Goal: Navigation & Orientation: Find specific page/section

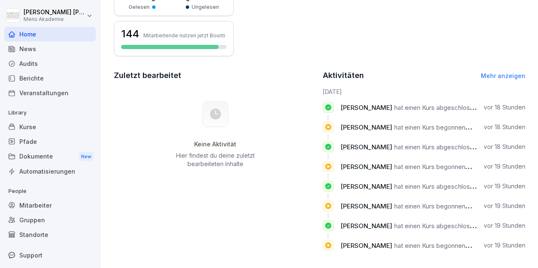
scroll to position [241, 0]
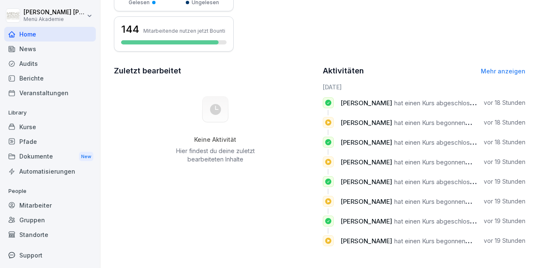
click at [363, 107] on span "[PERSON_NAME]" at bounding box center [366, 103] width 52 height 8
click at [36, 207] on div "Mitarbeiter" at bounding box center [50, 205] width 92 height 15
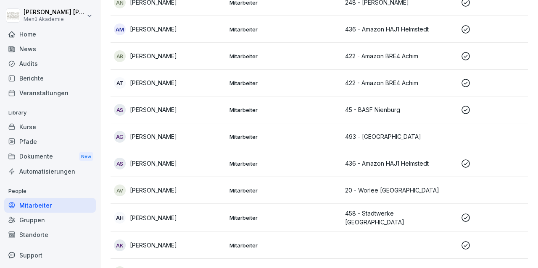
scroll to position [8, 0]
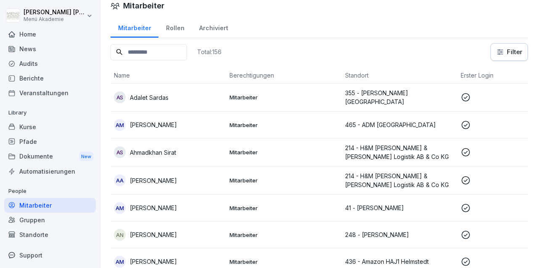
click at [42, 207] on div "Mitarbeiter" at bounding box center [50, 205] width 92 height 15
click at [140, 227] on td "AN Amna Al Naser" at bounding box center [167, 235] width 115 height 27
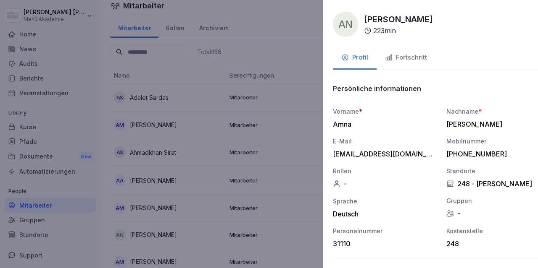
click at [215, 189] on div at bounding box center [269, 134] width 538 height 268
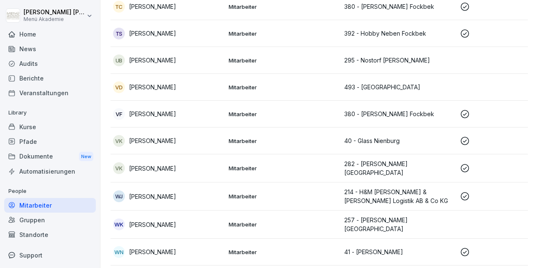
scroll to position [4042, 0]
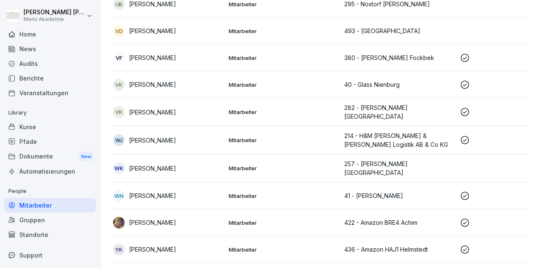
click at [37, 221] on div "Gruppen" at bounding box center [50, 220] width 92 height 15
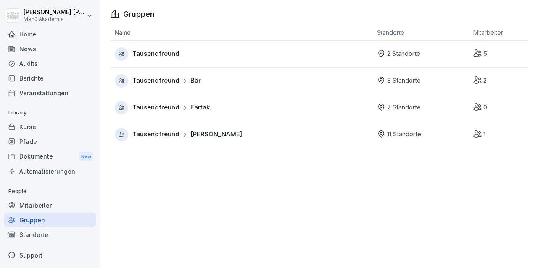
click at [45, 235] on div "Standorte" at bounding box center [50, 235] width 92 height 15
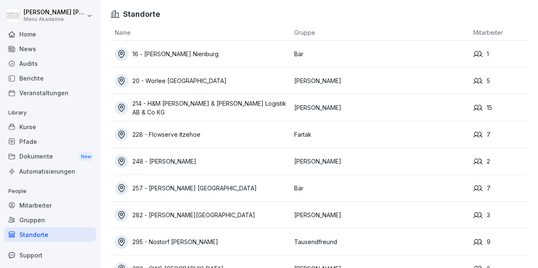
click at [218, 136] on div "228 - Flowserve Itzehoe" at bounding box center [202, 134] width 175 height 13
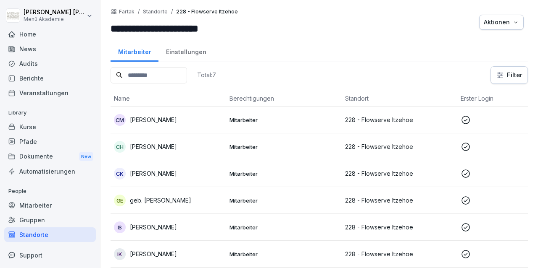
drag, startPoint x: 218, startPoint y: 136, endPoint x: 12, endPoint y: -20, distance: 258.2
click at [110, 91] on div "Name Berechtigungen Standort Erster Login [PERSON_NAME] [PERSON_NAME] Mitarbeit…" at bounding box center [318, 193] width 417 height 204
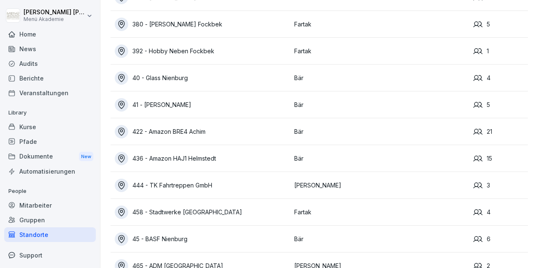
scroll to position [431, 0]
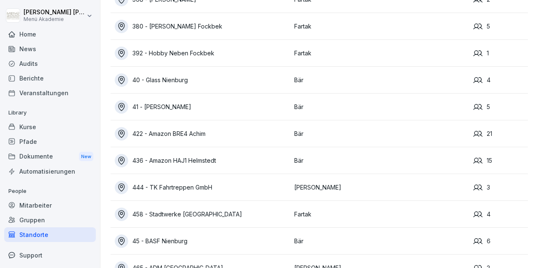
click at [230, 172] on td "436 - Amazon HAJ1 Helmstedt" at bounding box center [199, 160] width 179 height 27
click at [228, 159] on div "436 - Amazon HAJ1 Helmstedt" at bounding box center [202, 160] width 175 height 13
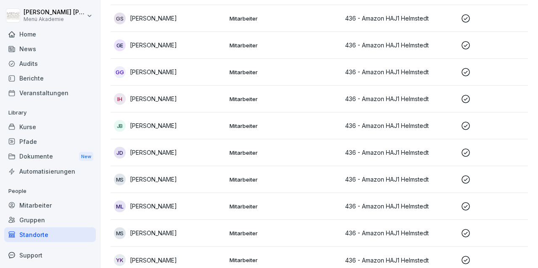
scroll to position [240, 0]
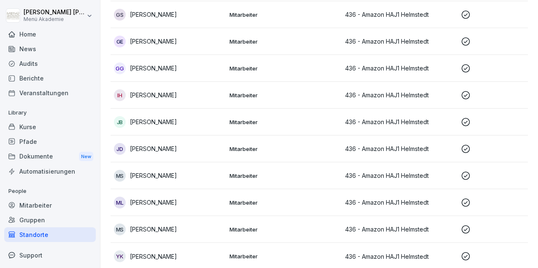
click at [164, 173] on p "[PERSON_NAME]" at bounding box center [153, 175] width 47 height 9
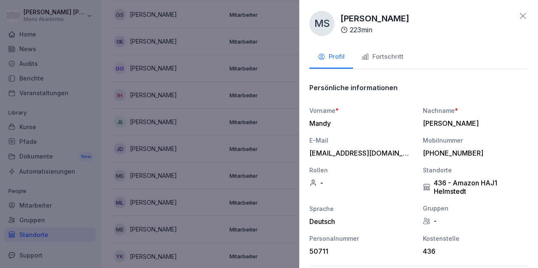
scroll to position [0, 0]
click at [197, 153] on div at bounding box center [269, 134] width 538 height 268
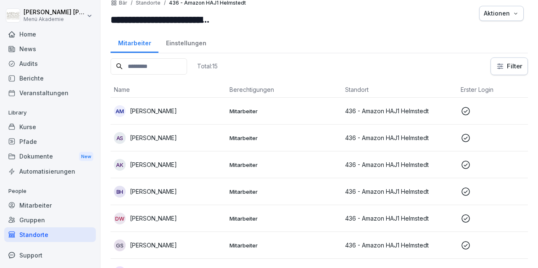
click at [178, 142] on div "AS [PERSON_NAME]" at bounding box center [168, 138] width 109 height 12
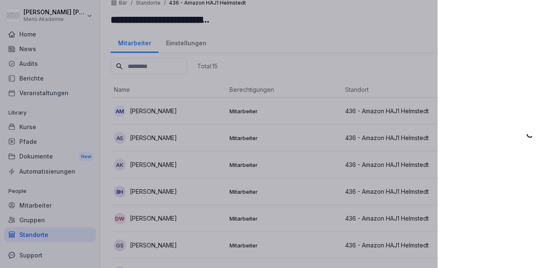
scroll to position [9, 0]
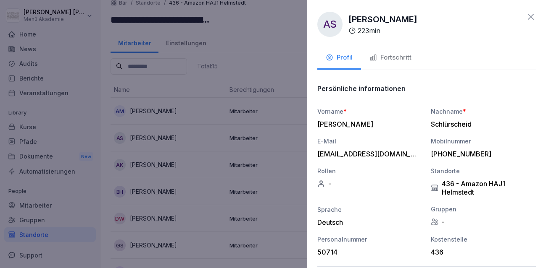
click at [191, 174] on div at bounding box center [269, 134] width 538 height 268
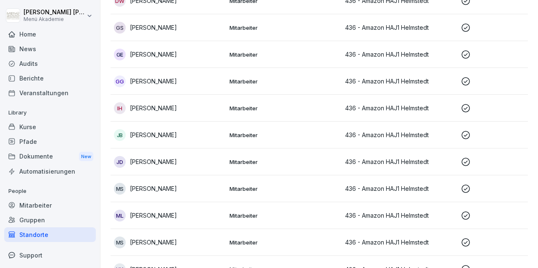
scroll to position [241, 0]
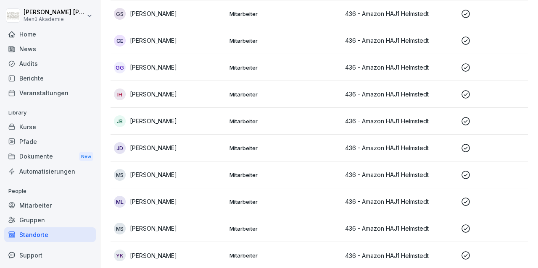
click at [182, 231] on div "[PERSON_NAME]" at bounding box center [168, 229] width 109 height 12
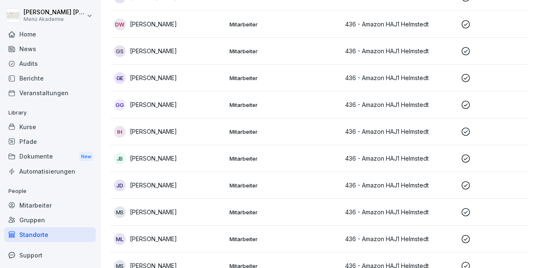
scroll to position [198, 0]
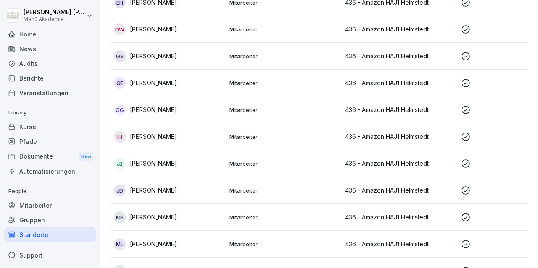
click at [179, 117] on td "[PERSON_NAME]" at bounding box center [167, 110] width 115 height 27
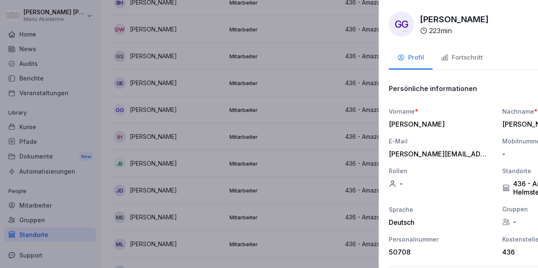
click at [179, 117] on div at bounding box center [269, 134] width 538 height 268
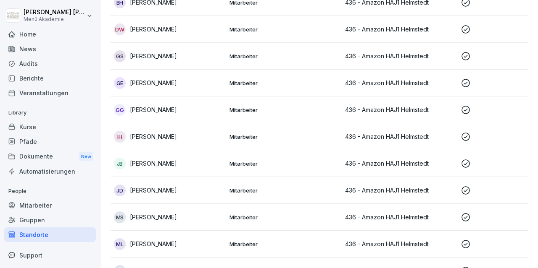
click at [172, 89] on td "[PERSON_NAME]" at bounding box center [167, 83] width 115 height 27
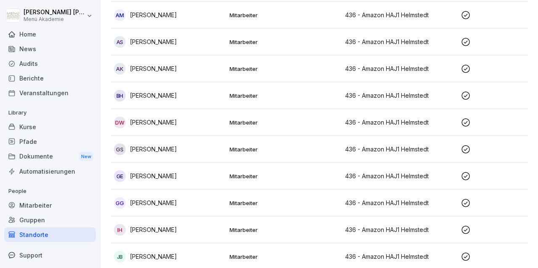
scroll to position [241, 0]
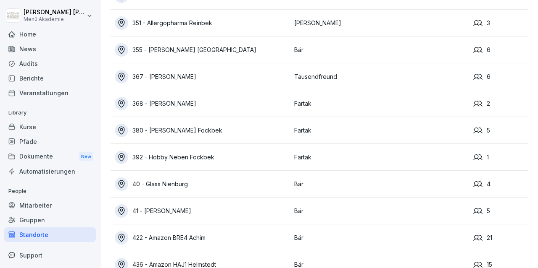
scroll to position [330, 0]
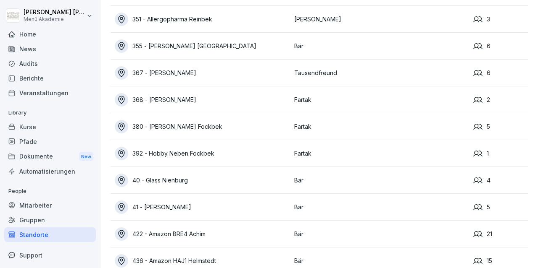
click at [174, 155] on div "392 - Hobby Neben Fockbek" at bounding box center [202, 153] width 175 height 13
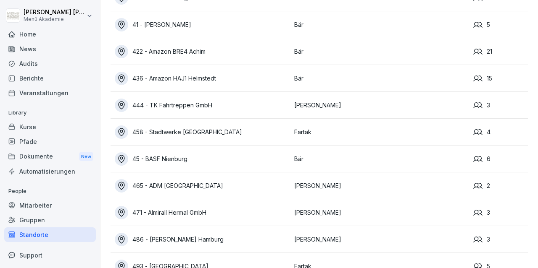
scroll to position [515, 0]
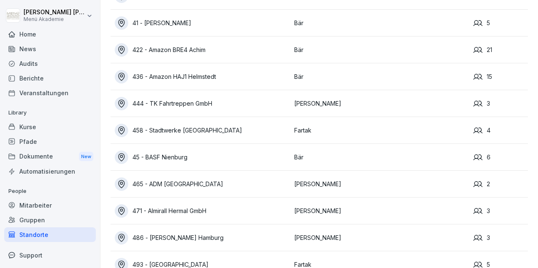
click at [207, 188] on div "465 - ADM [GEOGRAPHIC_DATA]" at bounding box center [202, 184] width 175 height 13
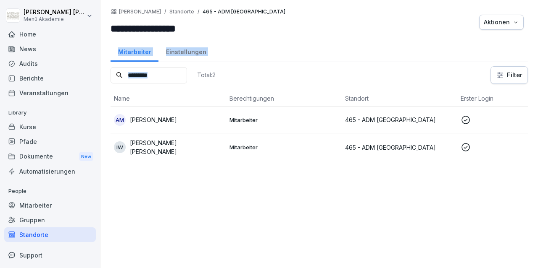
drag, startPoint x: 229, startPoint y: 129, endPoint x: 110, endPoint y: 41, distance: 148.3
click at [110, 91] on div "Name Berechtigungen Standort Erster Login [PERSON_NAME] AM [PERSON_NAME] Mitarb…" at bounding box center [318, 126] width 417 height 71
click at [188, 210] on div "Total: 2 Filter Name Berechtigungen Standort Erster Login [PERSON_NAME] AM [PER…" at bounding box center [318, 163] width 417 height 194
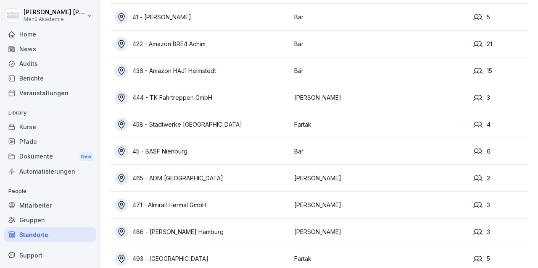
scroll to position [531, 0]
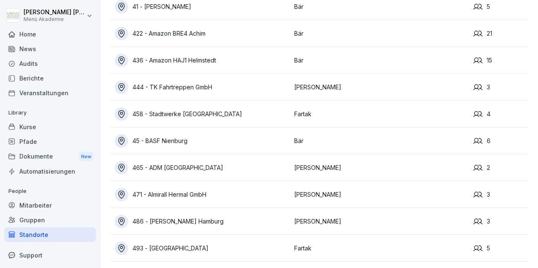
click at [231, 220] on div "486 - [PERSON_NAME] Hamburg" at bounding box center [202, 221] width 175 height 13
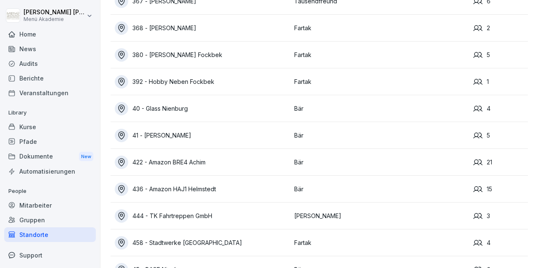
scroll to position [401, 0]
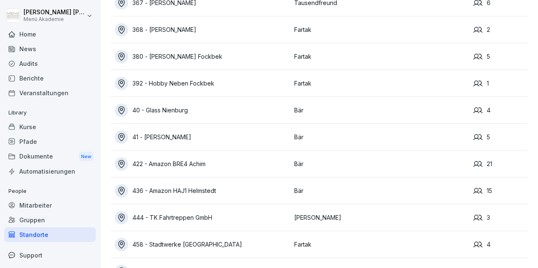
click at [240, 55] on div "380 - [PERSON_NAME] Fockbek" at bounding box center [202, 56] width 175 height 13
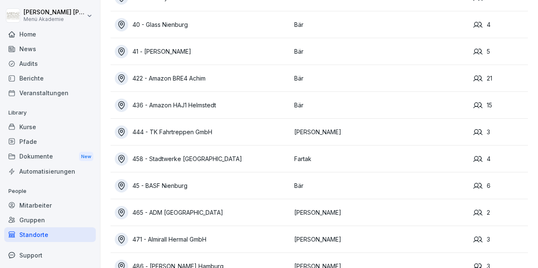
scroll to position [488, 0]
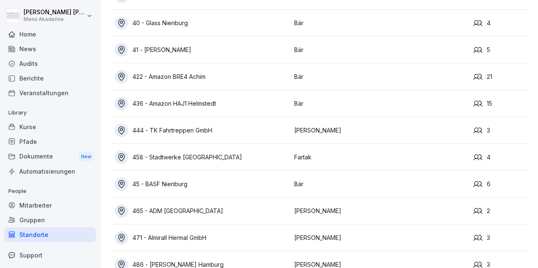
click at [247, 160] on div "458 - Stadtwerke [GEOGRAPHIC_DATA]" at bounding box center [202, 157] width 175 height 13
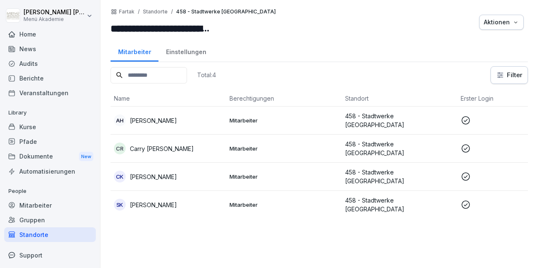
click at [179, 149] on p "Carry [PERSON_NAME]" at bounding box center [162, 148] width 64 height 9
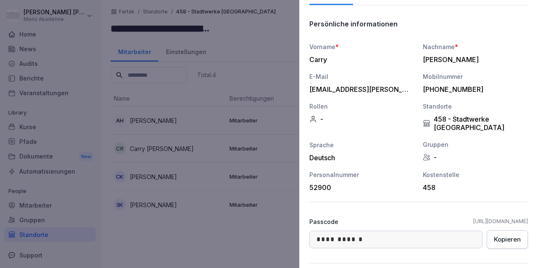
scroll to position [65, 0]
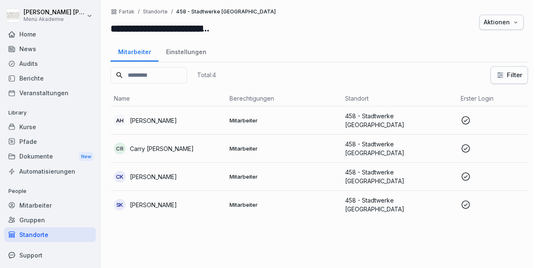
click at [182, 88] on div at bounding box center [269, 134] width 538 height 268
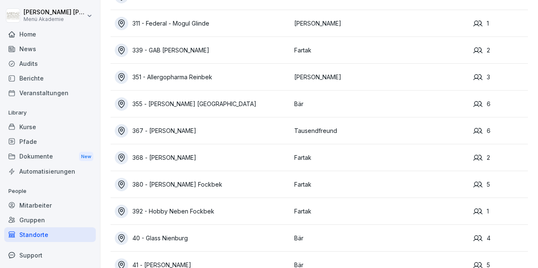
scroll to position [273, 0]
click at [186, 158] on div "368 - [PERSON_NAME]" at bounding box center [202, 157] width 175 height 13
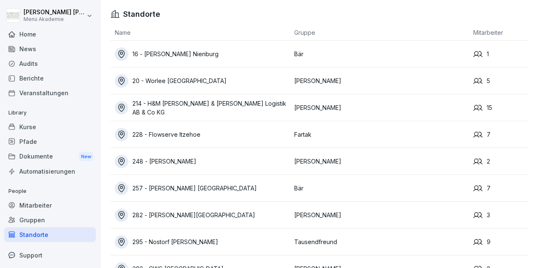
click at [217, 129] on div "228 - Flowserve Itzehoe" at bounding box center [202, 134] width 175 height 13
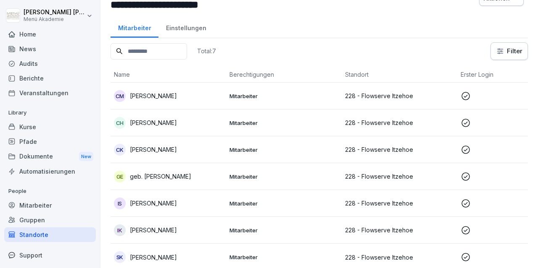
scroll to position [26, 0]
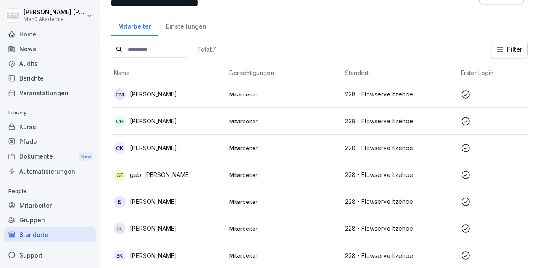
click at [174, 223] on div "IK [PERSON_NAME]" at bounding box center [168, 229] width 109 height 12
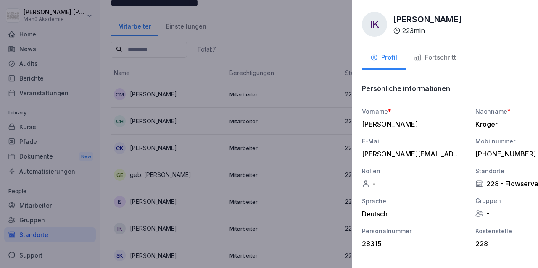
click at [174, 223] on div at bounding box center [269, 134] width 538 height 268
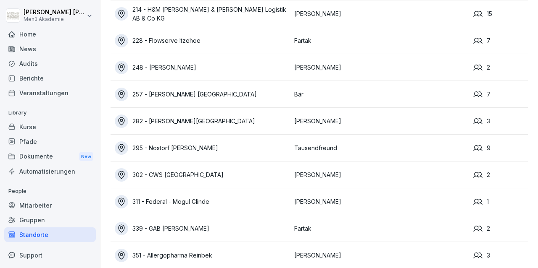
scroll to position [103, 0]
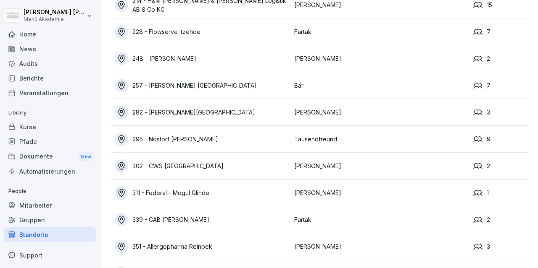
click at [200, 221] on div "339 - GAB [PERSON_NAME]" at bounding box center [202, 219] width 175 height 13
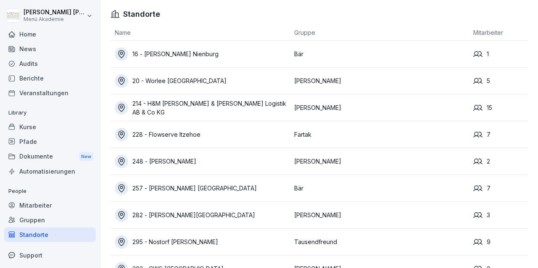
click at [53, 157] on div "Dokumente New" at bounding box center [50, 157] width 92 height 16
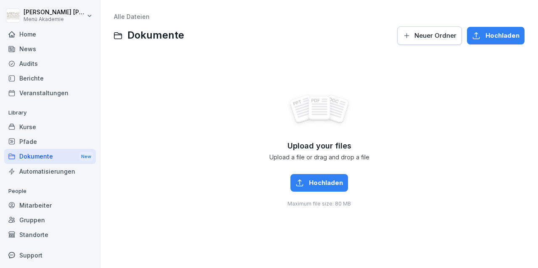
click at [40, 136] on div "Pfade" at bounding box center [50, 141] width 92 height 15
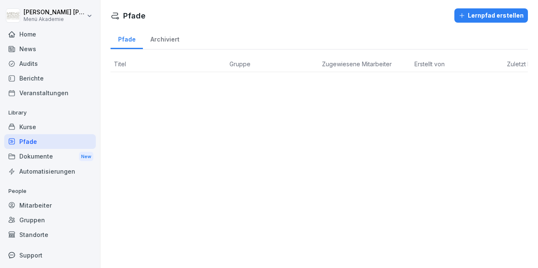
click at [33, 50] on div "News" at bounding box center [50, 49] width 92 height 15
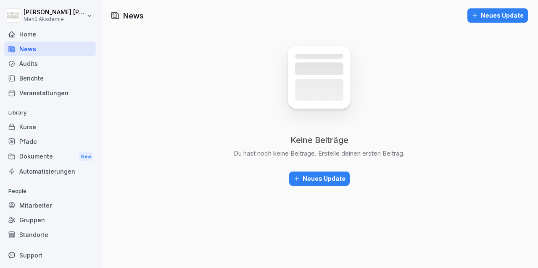
click at [38, 36] on div "Home" at bounding box center [50, 34] width 92 height 15
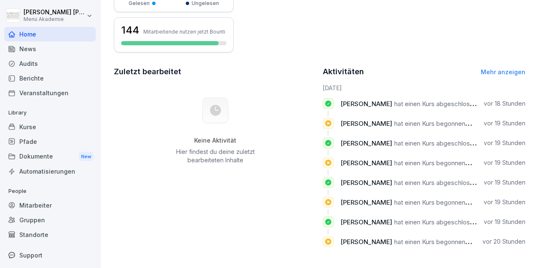
scroll to position [241, 0]
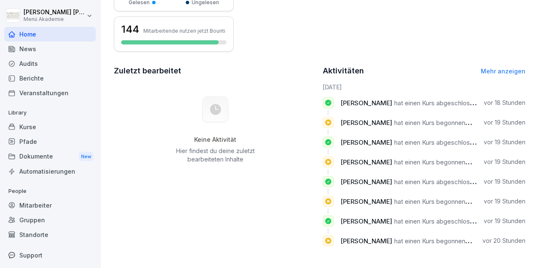
click at [362, 105] on span "[PERSON_NAME]" at bounding box center [366, 103] width 52 height 8
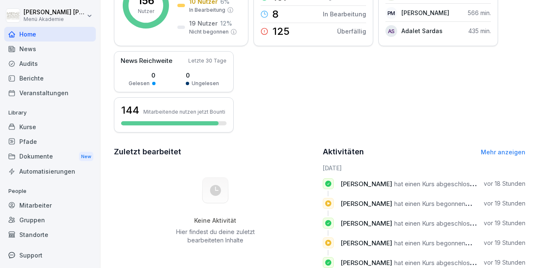
scroll to position [0, 0]
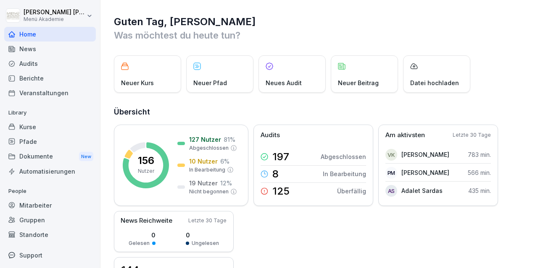
click at [38, 173] on div "Automatisierungen" at bounding box center [50, 171] width 92 height 15
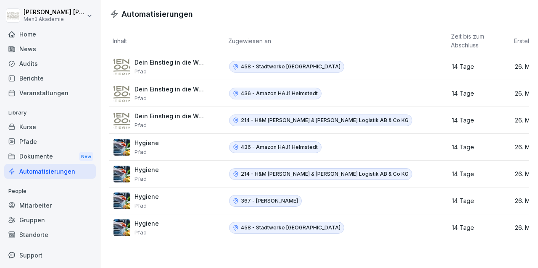
click at [177, 61] on p "Dein Einstieg in die Welt der Menü 2000 Akademie" at bounding box center [169, 63] width 71 height 8
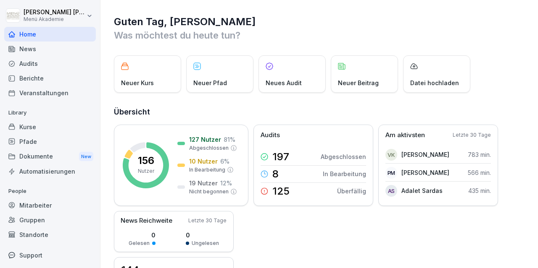
scroll to position [16, 0]
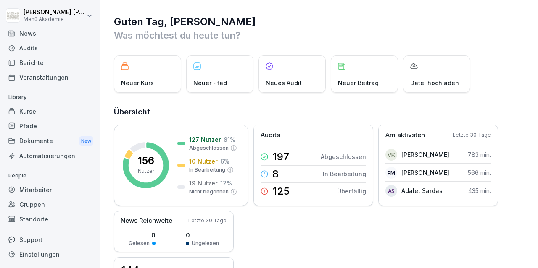
click at [32, 253] on div "Einstellungen" at bounding box center [50, 254] width 92 height 15
select select "**"
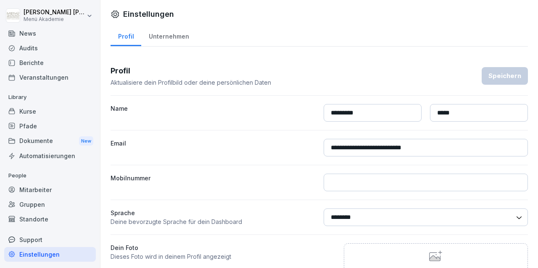
scroll to position [16, 0]
click at [14, 15] on html "**********" at bounding box center [269, 134] width 538 height 268
click at [34, 37] on body "**********" at bounding box center [269, 134] width 538 height 268
click at [34, 37] on div "News" at bounding box center [50, 33] width 92 height 15
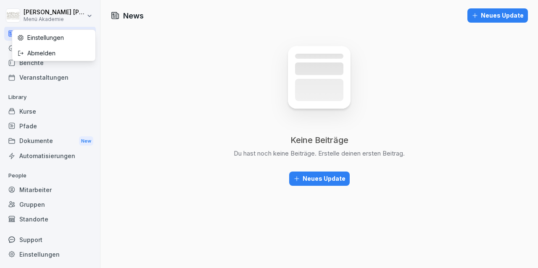
scroll to position [16, 0]
click at [16, 12] on html "[PERSON_NAME] Menü Akademie Home News Audits Berichte Veranstaltungen Library K…" at bounding box center [269, 134] width 538 height 268
click at [37, 35] on div "Einstellungen" at bounding box center [53, 38] width 83 height 16
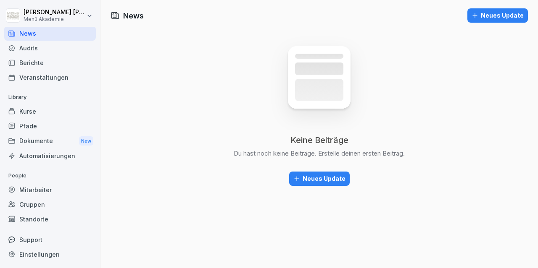
select select "**"
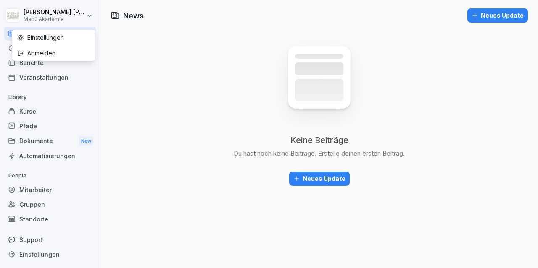
scroll to position [16, 0]
click at [90, 8] on html "[PERSON_NAME] Menü Akademie Home News Audits Berichte Veranstaltungen Library K…" at bounding box center [269, 134] width 538 height 268
click at [41, 52] on div "Abmelden" at bounding box center [53, 53] width 83 height 16
